Goal: Task Accomplishment & Management: Use online tool/utility

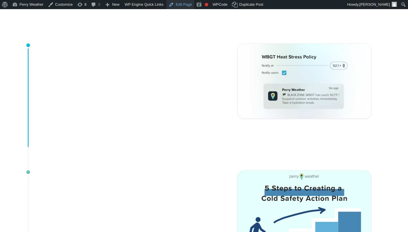
click at [182, 4] on link "Edit Page" at bounding box center [180, 4] width 28 height 9
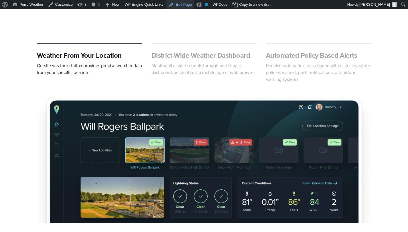
click at [188, 6] on link "Edit Page" at bounding box center [180, 4] width 28 height 9
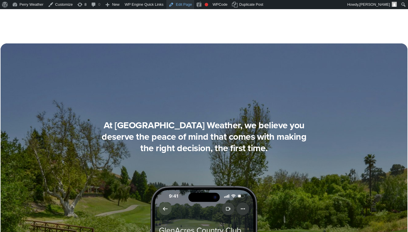
click at [190, 6] on link "Edit Page" at bounding box center [180, 4] width 28 height 9
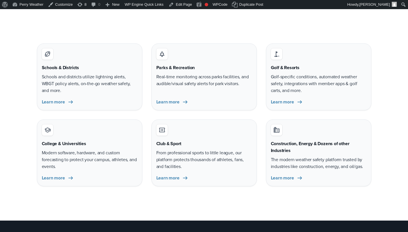
click at [182, 2] on link "Edit Page" at bounding box center [180, 4] width 28 height 9
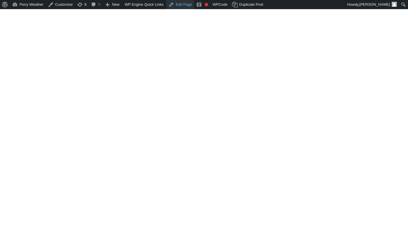
click at [179, 7] on link "Edit Page" at bounding box center [180, 4] width 28 height 9
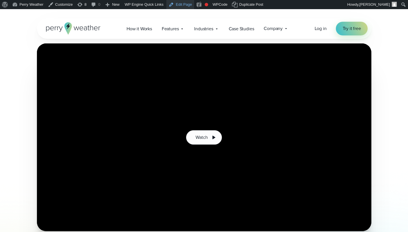
click at [181, 3] on link "Edit Page" at bounding box center [180, 4] width 28 height 9
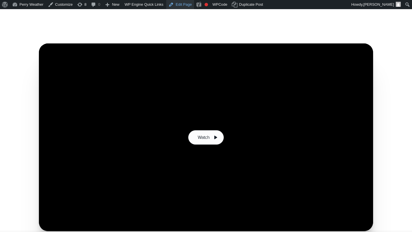
click at [183, 6] on link "Edit Page" at bounding box center [180, 4] width 28 height 9
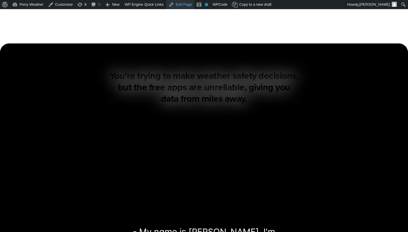
click at [183, 4] on link "Edit Page" at bounding box center [180, 4] width 28 height 9
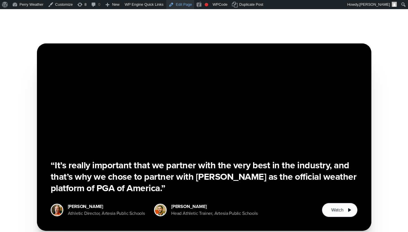
click at [184, 5] on link "Edit Page" at bounding box center [180, 4] width 28 height 9
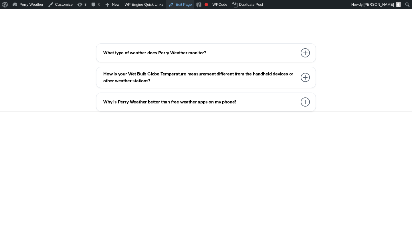
click at [185, 5] on link "Edit Page" at bounding box center [180, 4] width 28 height 9
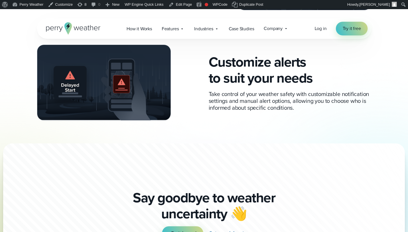
scroll to position [385, 0]
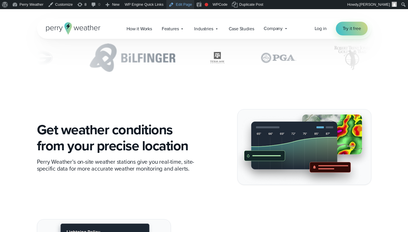
click at [185, 4] on link "Edit Page" at bounding box center [180, 4] width 28 height 9
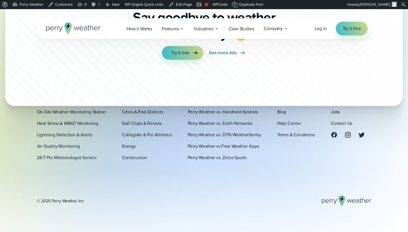
scroll to position [1566, 0]
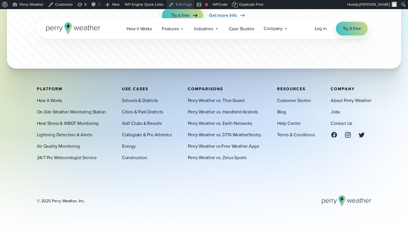
click at [185, 5] on link "Edit Page" at bounding box center [180, 4] width 28 height 9
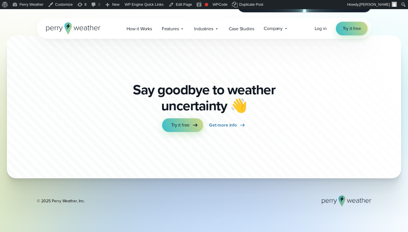
scroll to position [3001, 0]
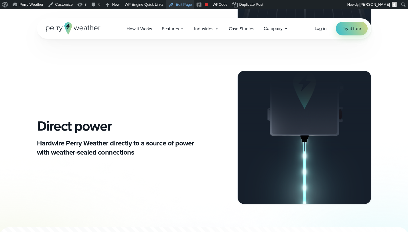
click at [186, 4] on link "Edit Page" at bounding box center [180, 4] width 28 height 9
